Goal: Information Seeking & Learning: Learn about a topic

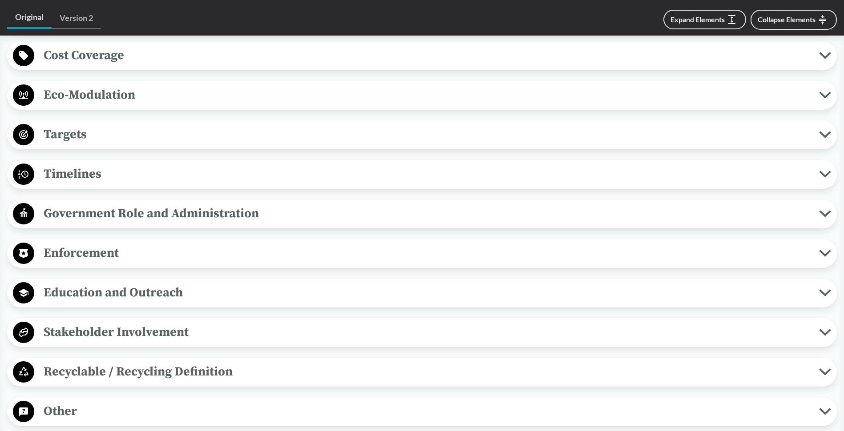
scroll to position [623, 0]
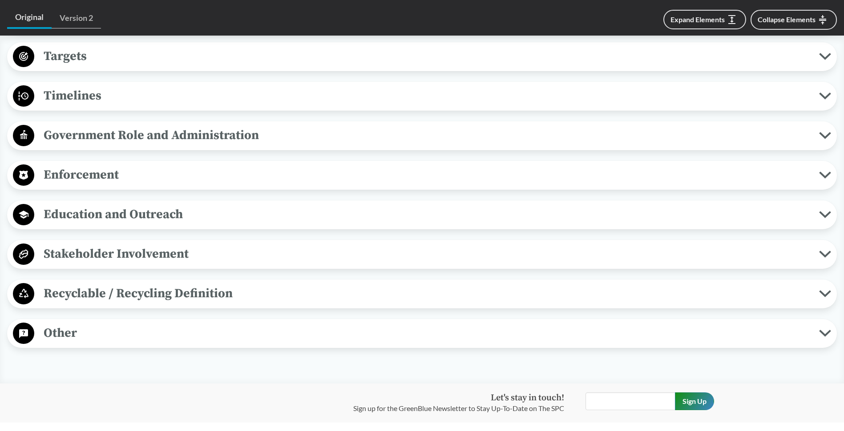
click at [39, 173] on span "Enforcement" at bounding box center [426, 175] width 785 height 20
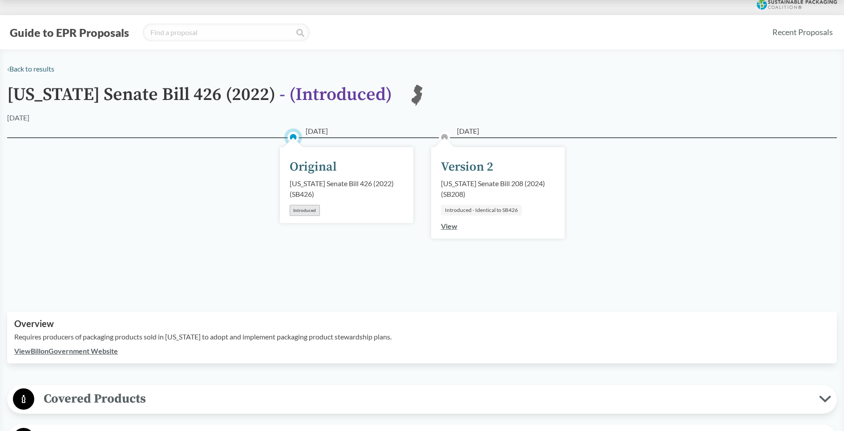
scroll to position [0, 0]
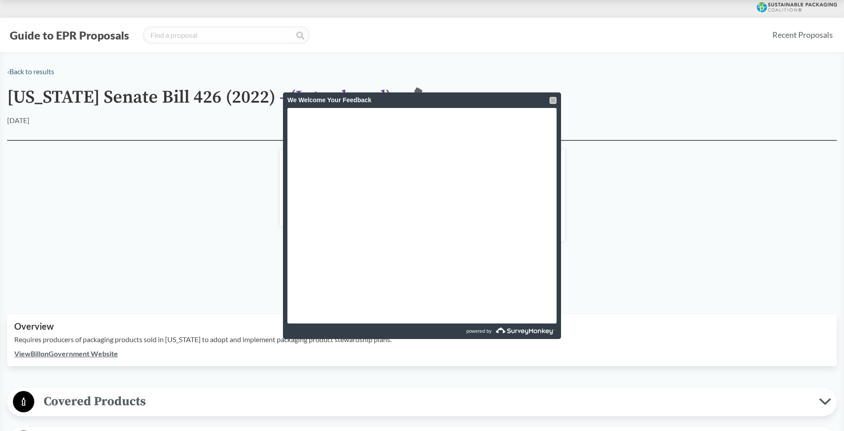
click at [551, 103] on div at bounding box center [552, 100] width 7 height 7
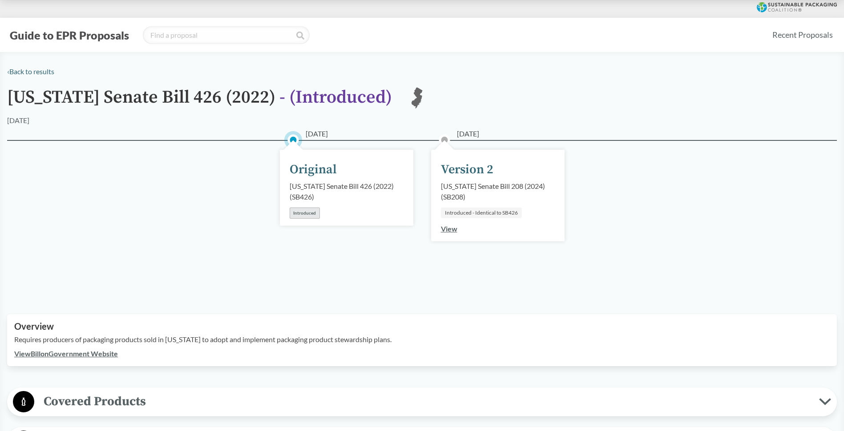
click at [448, 228] on link "View" at bounding box center [449, 229] width 16 height 8
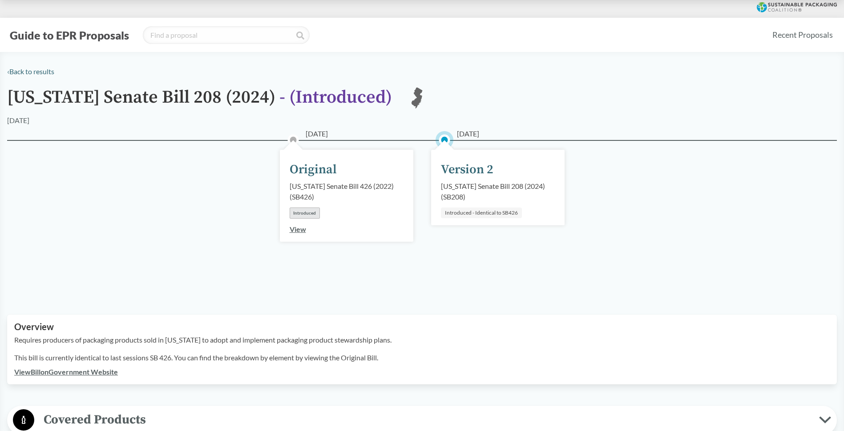
click at [460, 217] on div "Introduced - Identical to SB426" at bounding box center [481, 213] width 81 height 11
drag, startPoint x: 446, startPoint y: 196, endPoint x: 439, endPoint y: 196, distance: 6.7
click at [439, 196] on div "[DATE] Version 2 [US_STATE] Senate Bill 208 (2024) ( SB208 ) Introduced - Ident…" at bounding box center [497, 188] width 133 height 76
drag, startPoint x: 439, startPoint y: 196, endPoint x: 456, endPoint y: 198, distance: 17.1
click at [487, 201] on div "[US_STATE] Senate Bill 208 (2024) ( SB208 )" at bounding box center [498, 191] width 114 height 21
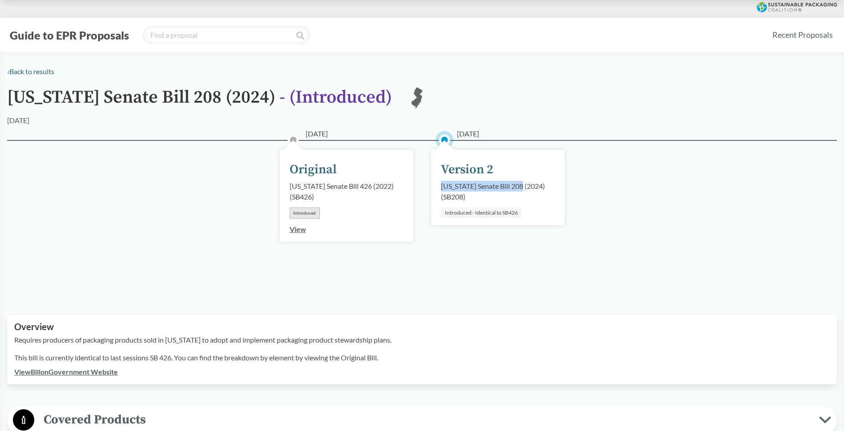
drag, startPoint x: 440, startPoint y: 191, endPoint x: 523, endPoint y: 189, distance: 82.3
click at [523, 189] on div "[US_STATE] Senate Bill 208 (2024) ( SB208 )" at bounding box center [498, 191] width 114 height 21
copy div "[US_STATE] Senate Bill 208"
click at [510, 182] on div "[US_STATE] Senate Bill 208 (2024) ( SB208 )" at bounding box center [498, 191] width 114 height 21
drag, startPoint x: 523, startPoint y: 186, endPoint x: 440, endPoint y: 184, distance: 82.8
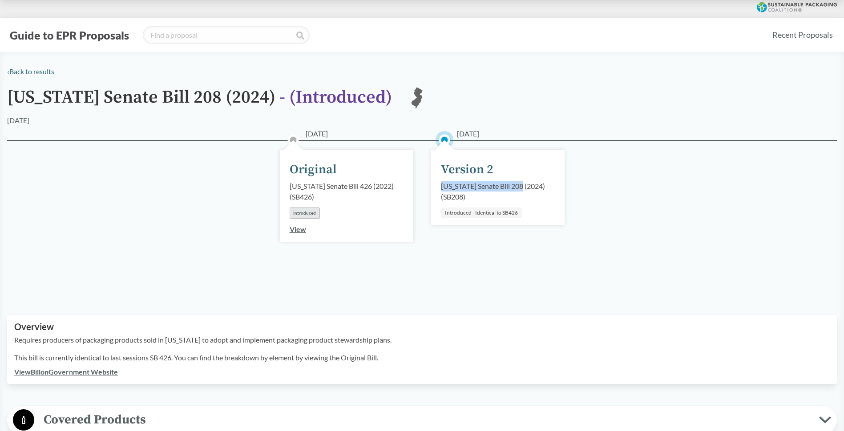
click at [440, 184] on div "[DATE] Version 2 [US_STATE] Senate Bill 208 (2024) ( SB208 ) Introduced - Ident…" at bounding box center [497, 188] width 133 height 76
copy div "[US_STATE] Senate Bill 208"
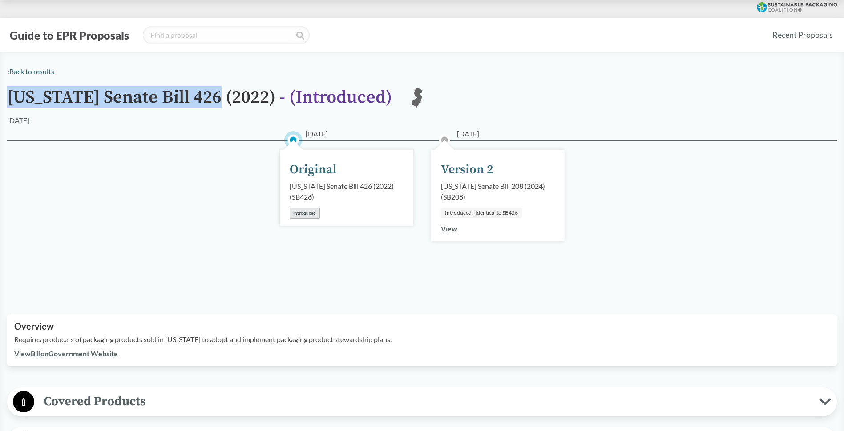
drag, startPoint x: 5, startPoint y: 96, endPoint x: 217, endPoint y: 101, distance: 211.8
copy h1 "New Jersey Senate Bill 426"
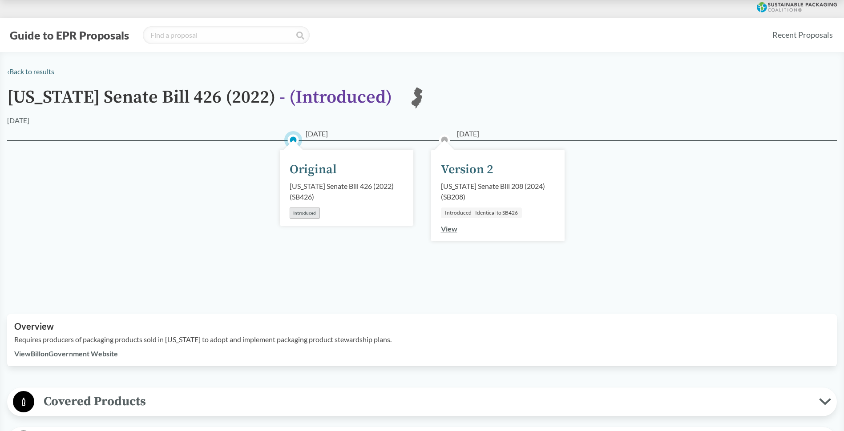
click at [121, 236] on div "01/11/2022 Original New Jersey Senate Bill 426 (2022) ( SB426 ) Introduced 01/0…" at bounding box center [422, 216] width 830 height 153
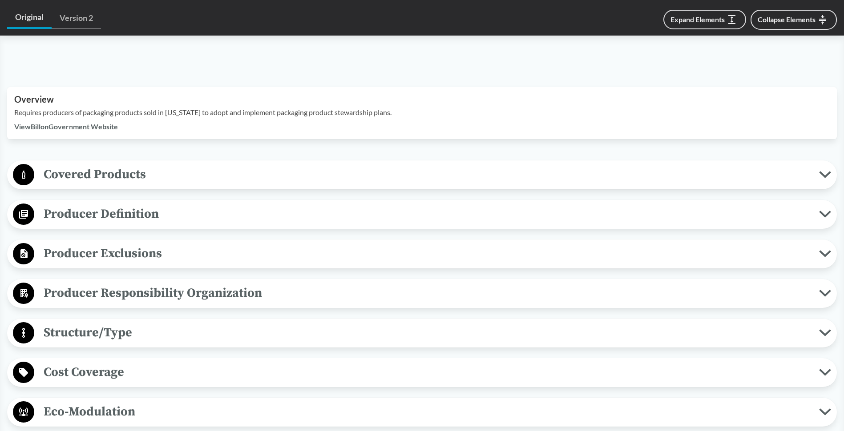
scroll to position [356, 0]
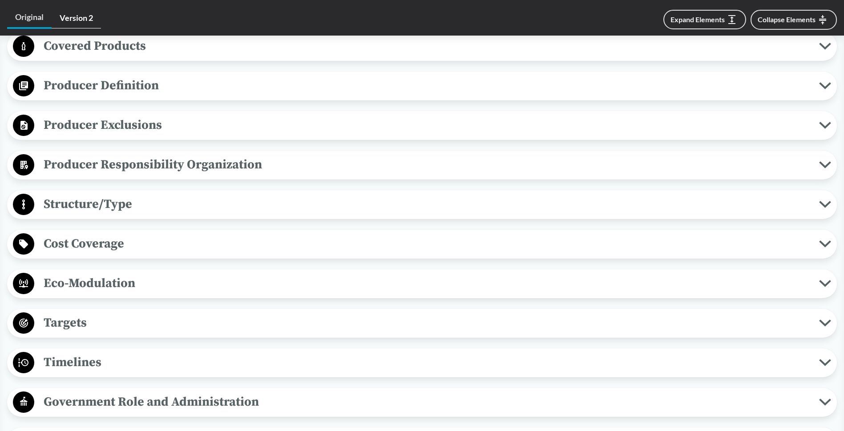
click at [60, 19] on link "Version 2" at bounding box center [76, 18] width 49 height 20
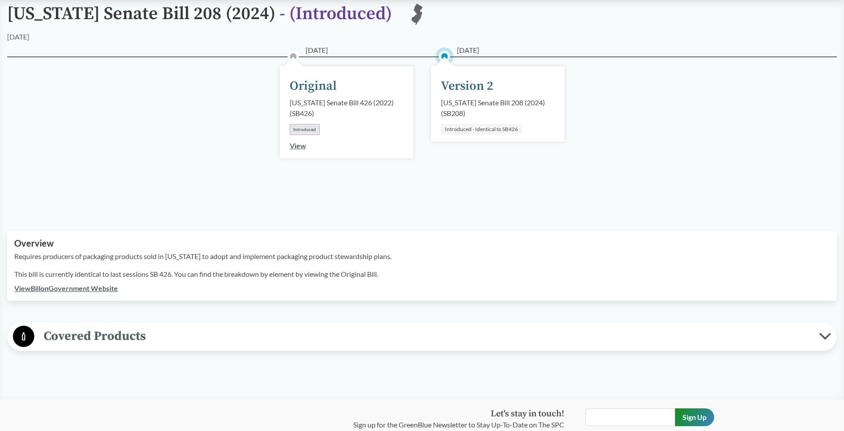
scroll to position [133, 0]
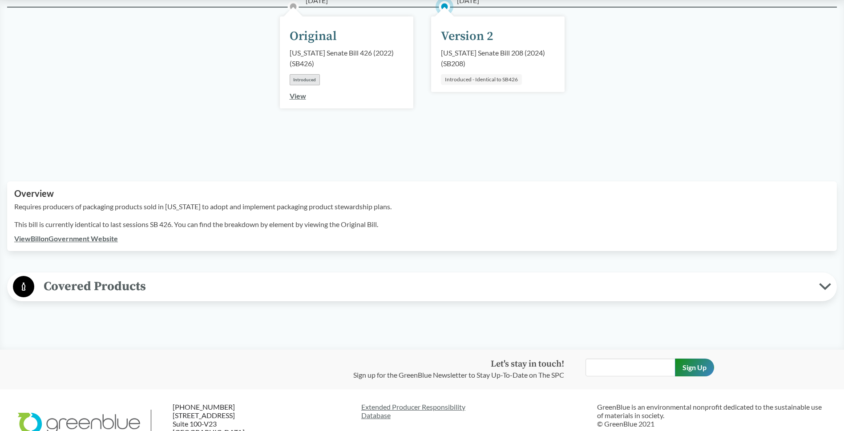
click at [90, 240] on link "View Bill on Government Website" at bounding box center [66, 238] width 104 height 8
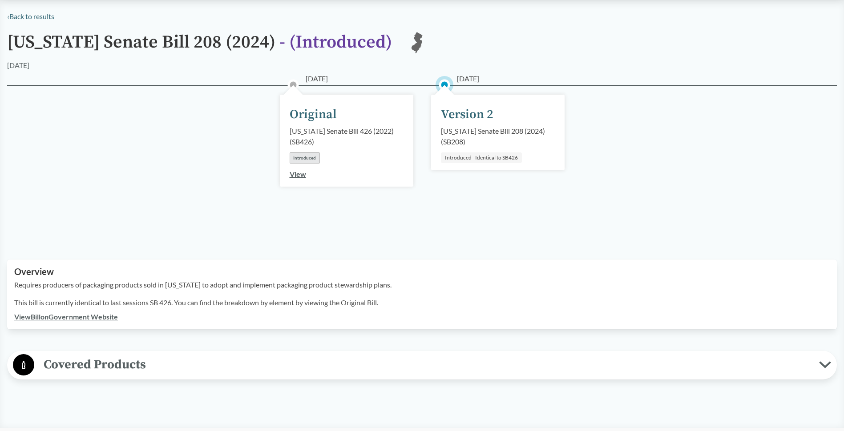
scroll to position [0, 0]
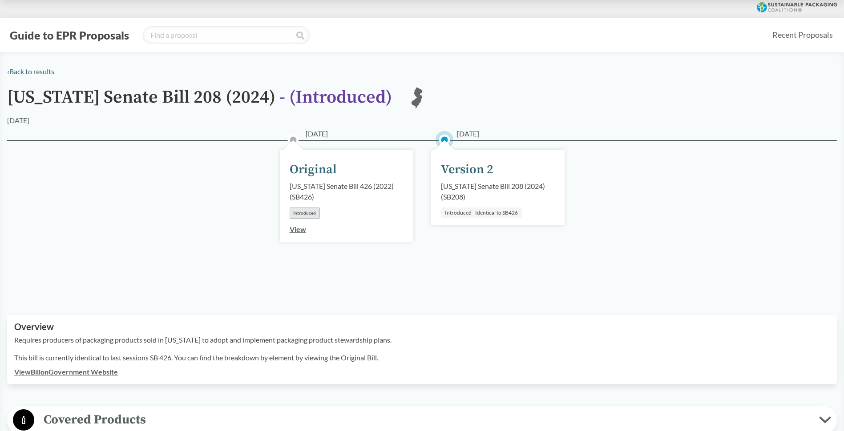
click at [299, 227] on link "View" at bounding box center [298, 229] width 16 height 8
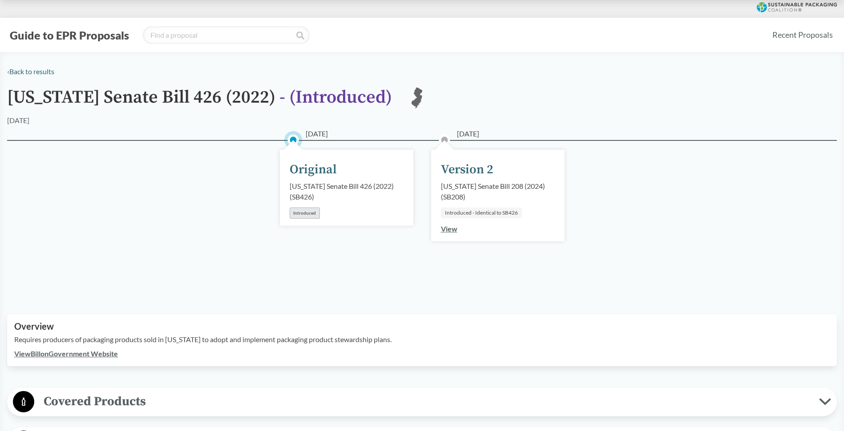
click at [168, 178] on div "01/11/2022 Original New Jersey Senate Bill 426 (2022) ( SB426 ) Introduced 01/0…" at bounding box center [422, 216] width 830 height 153
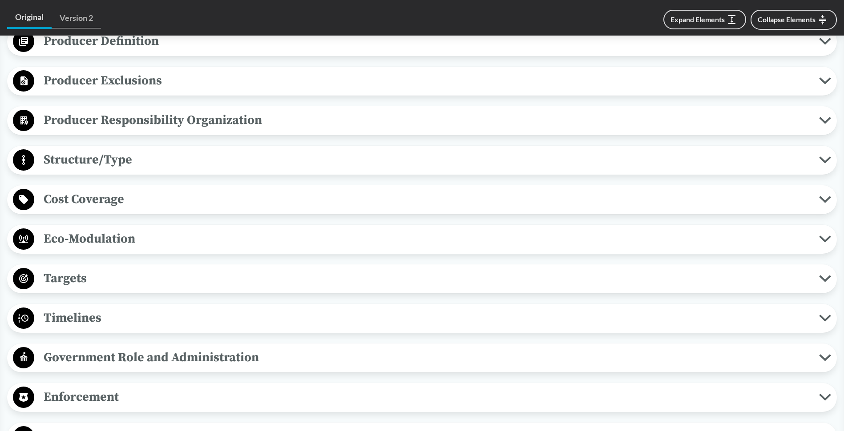
scroll to position [623, 0]
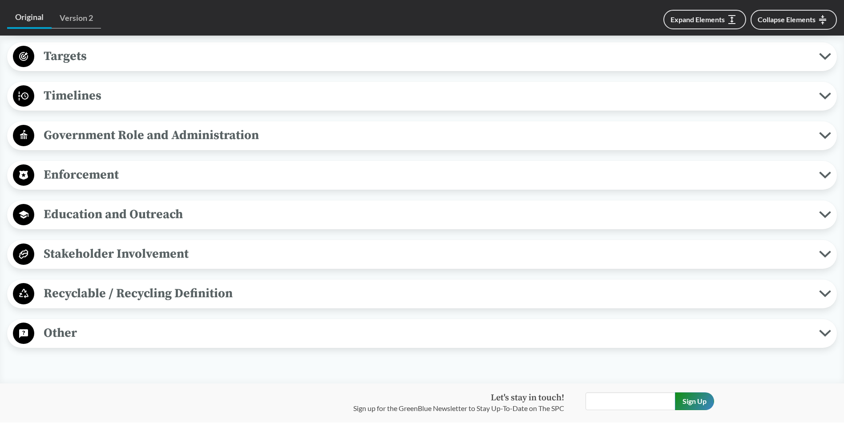
click at [100, 293] on span "Recyclable / Recycling Definition" at bounding box center [426, 294] width 785 height 20
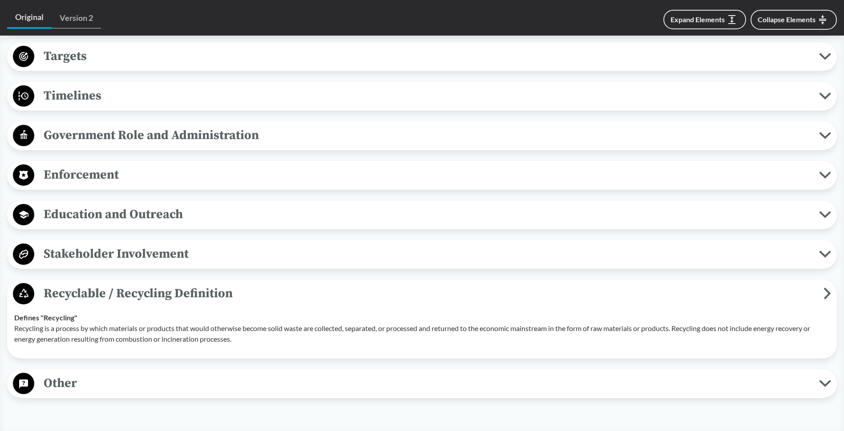
click at [102, 250] on span "Stakeholder Involvement" at bounding box center [426, 254] width 785 height 20
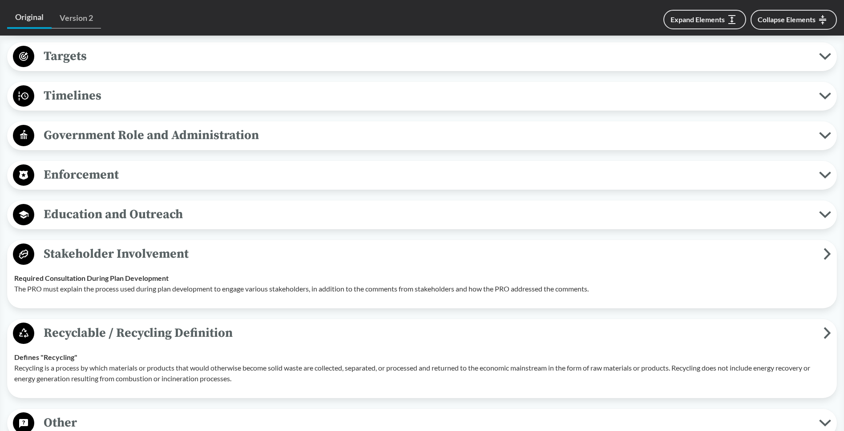
click at [90, 216] on span "Education and Outreach" at bounding box center [426, 215] width 785 height 20
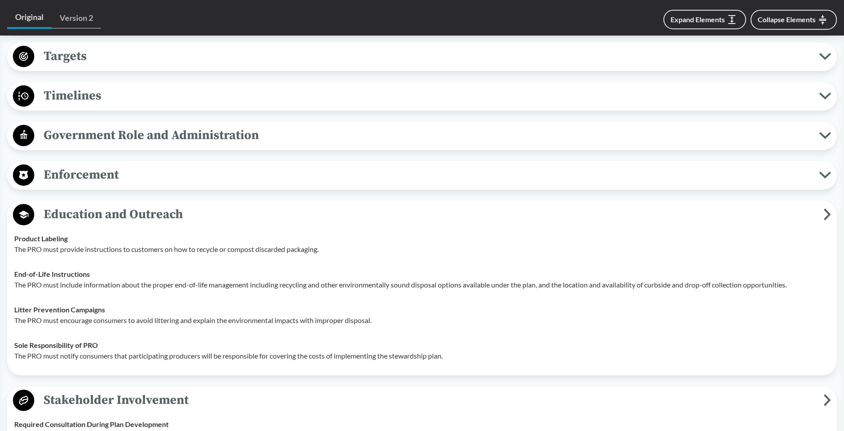
click at [68, 178] on span "Enforcement" at bounding box center [426, 175] width 785 height 20
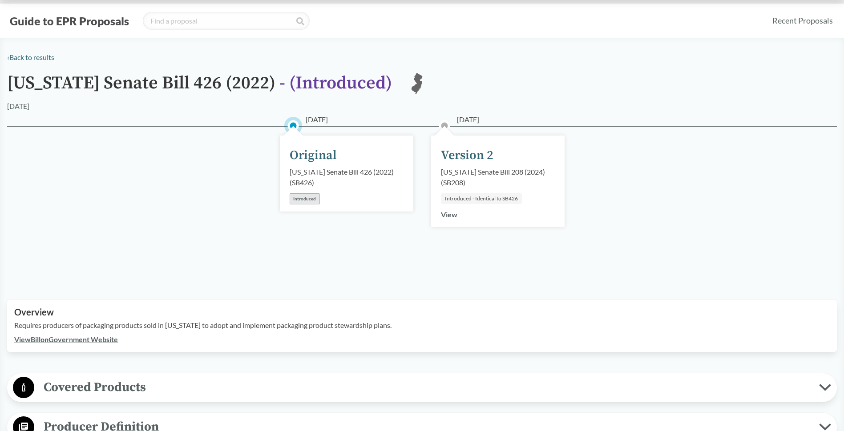
scroll to position [0, 0]
